Goal: Information Seeking & Learning: Learn about a topic

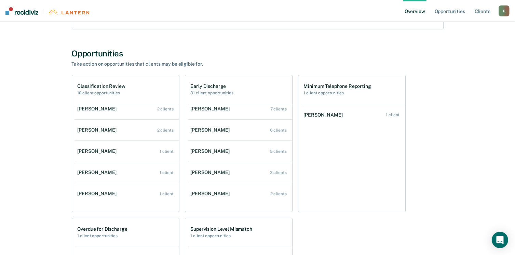
scroll to position [124, 0]
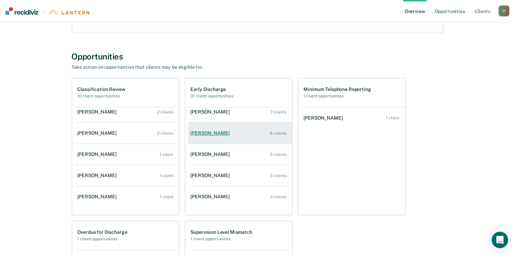
click at [203, 133] on div "[PERSON_NAME]" at bounding box center [212, 133] width 42 height 6
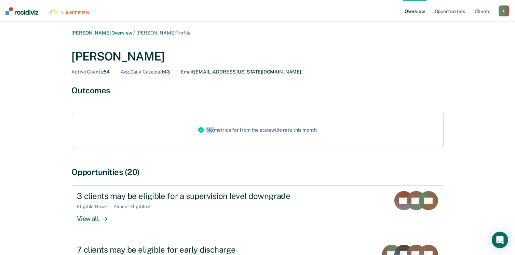
click at [203, 133] on icon at bounding box center [200, 130] width 5 height 8
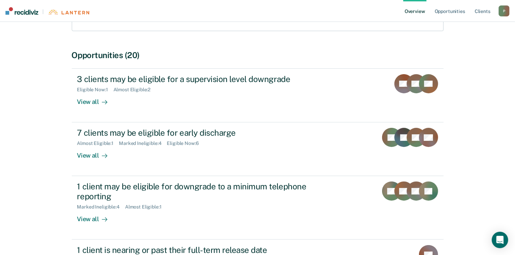
scroll to position [117, 0]
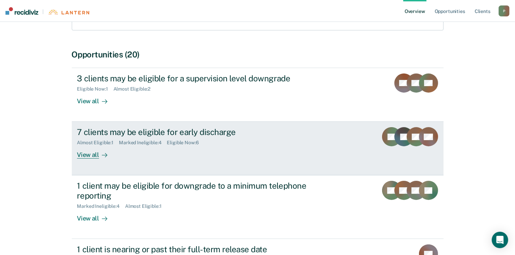
click at [182, 142] on div "Eligible Now : 6" at bounding box center [185, 143] width 37 height 6
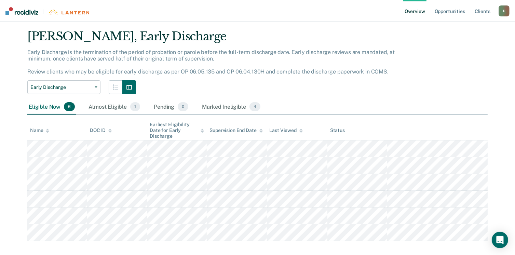
scroll to position [19, 0]
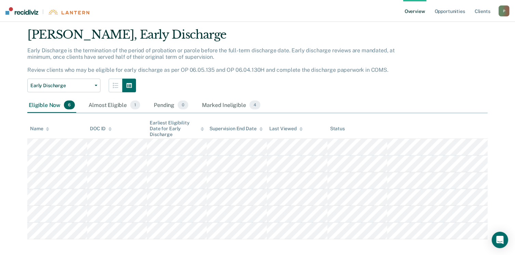
click at [361, 233] on div "[PERSON_NAME] Overview / [PERSON_NAME] Profile / Early Discharge [PERSON_NAME],…" at bounding box center [257, 125] width 498 height 228
copy table "Name DOC ID Earliest Eligibility Date for Early Discharge Supervision End Date …"
click at [410, 12] on link "Overview" at bounding box center [414, 11] width 23 height 22
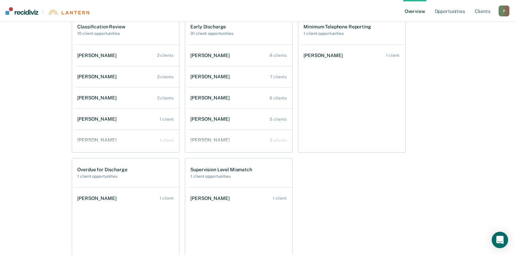
scroll to position [187, 0]
click at [105, 140] on div "[PERSON_NAME]" at bounding box center [99, 140] width 42 height 6
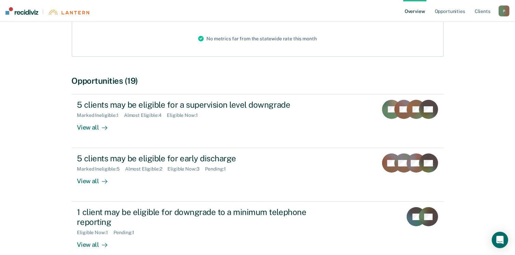
scroll to position [92, 0]
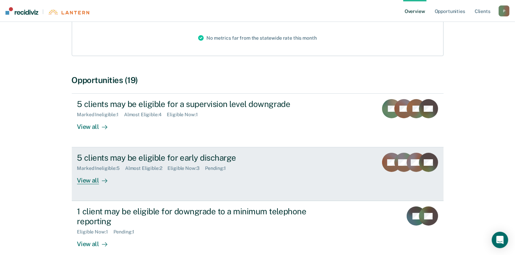
click at [184, 169] on div "Eligible Now : 3" at bounding box center [186, 168] width 37 height 6
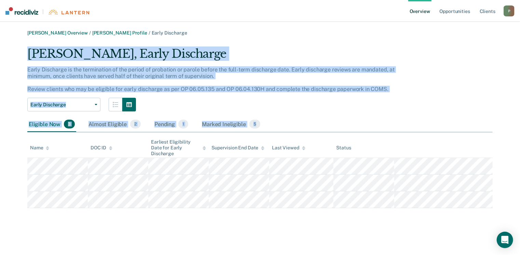
drag, startPoint x: 27, startPoint y: 52, endPoint x: 343, endPoint y: 218, distance: 356.5
click at [343, 218] on div "[PERSON_NAME] Overview / [PERSON_NAME] Profile / Early Discharge [PERSON_NAME],…" at bounding box center [259, 131] width 503 height 203
copy div "[PERSON_NAME], Early Discharge Early Discharge is the termination of the period…"
click at [414, 9] on link "Overview" at bounding box center [419, 11] width 23 height 22
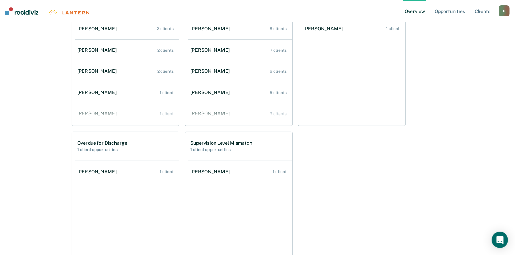
scroll to position [217, 0]
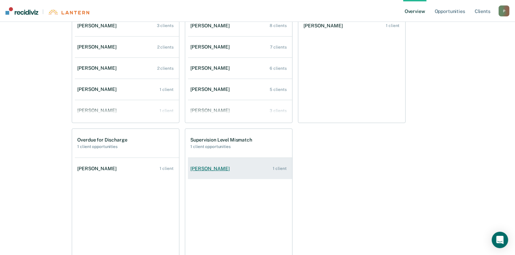
click at [213, 170] on div "[PERSON_NAME]" at bounding box center [212, 169] width 42 height 6
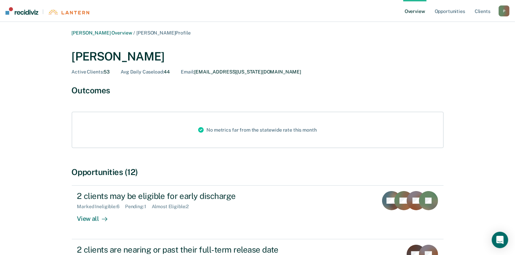
click at [213, 170] on div "Opportunities (12)" at bounding box center [258, 172] width 372 height 10
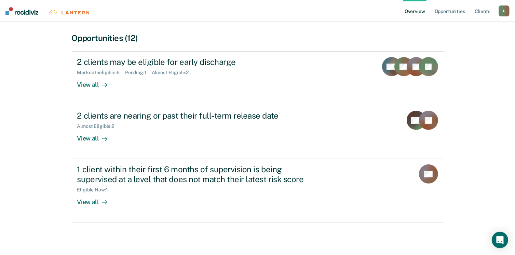
scroll to position [137, 0]
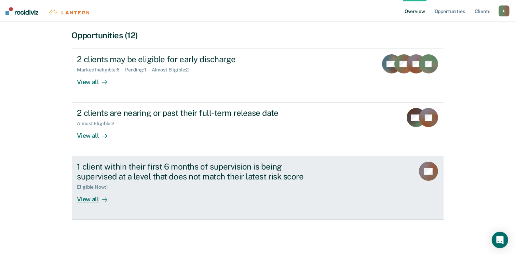
click at [93, 200] on div "View all" at bounding box center [96, 196] width 38 height 13
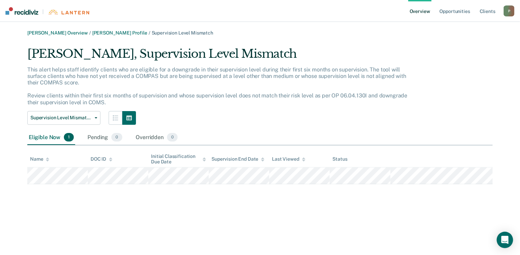
click at [243, 115] on div "Supervision Level Mismatch Early Discharge Overdue for Discharge Supervision Le…" at bounding box center [222, 118] width 390 height 14
